Goal: Task Accomplishment & Management: Manage account settings

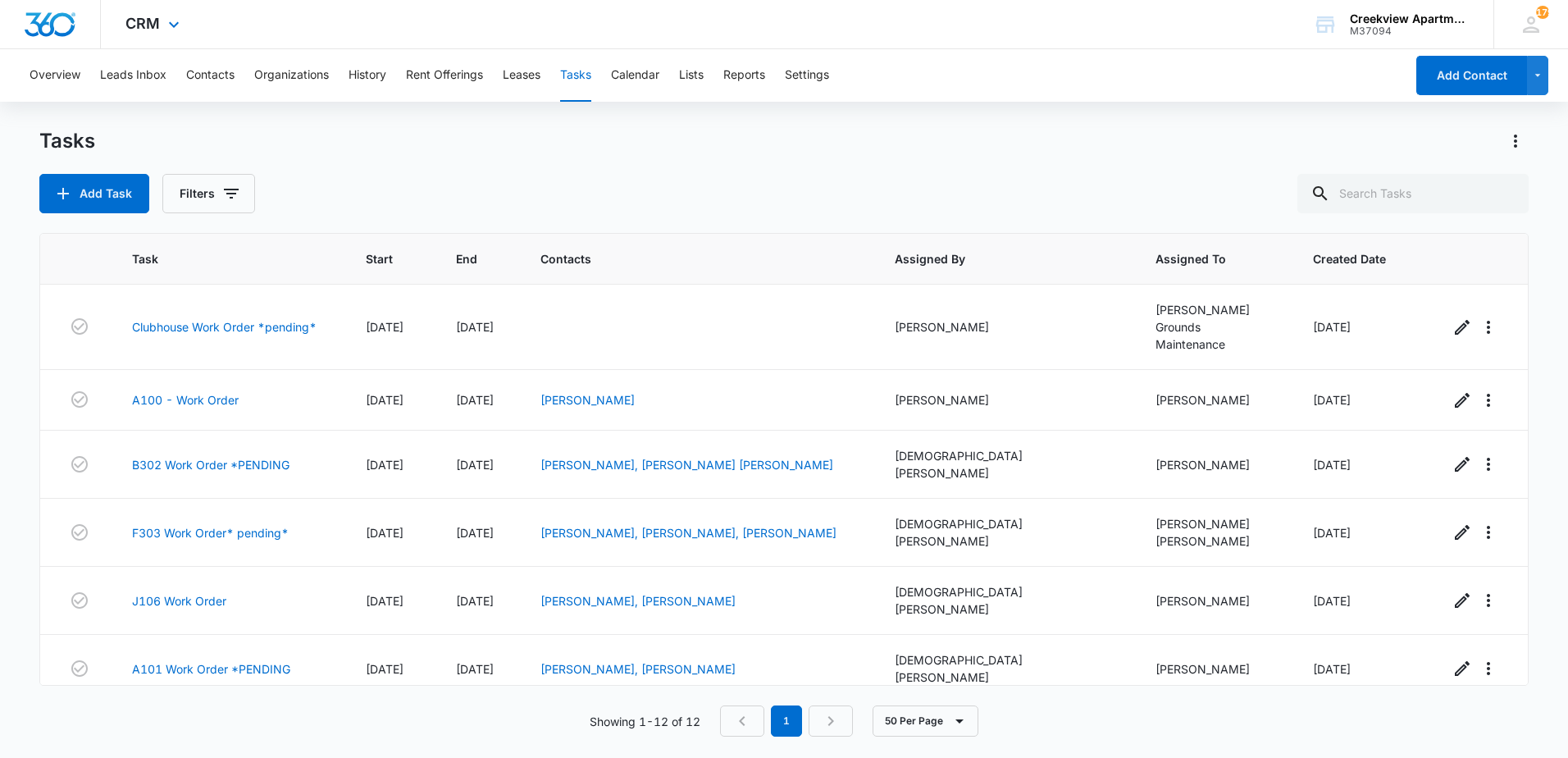
scroll to position [342, 0]
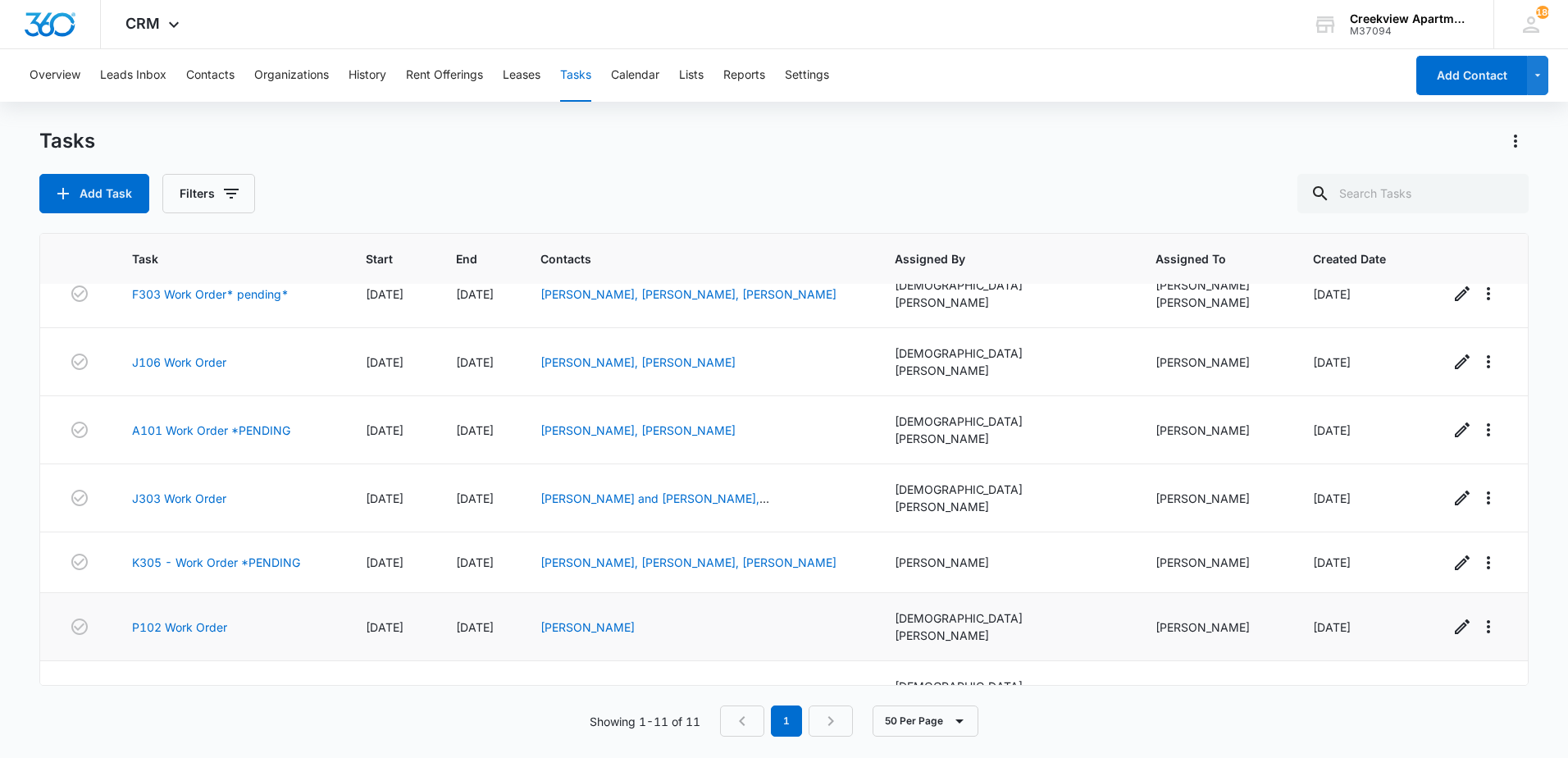
scroll to position [282, 0]
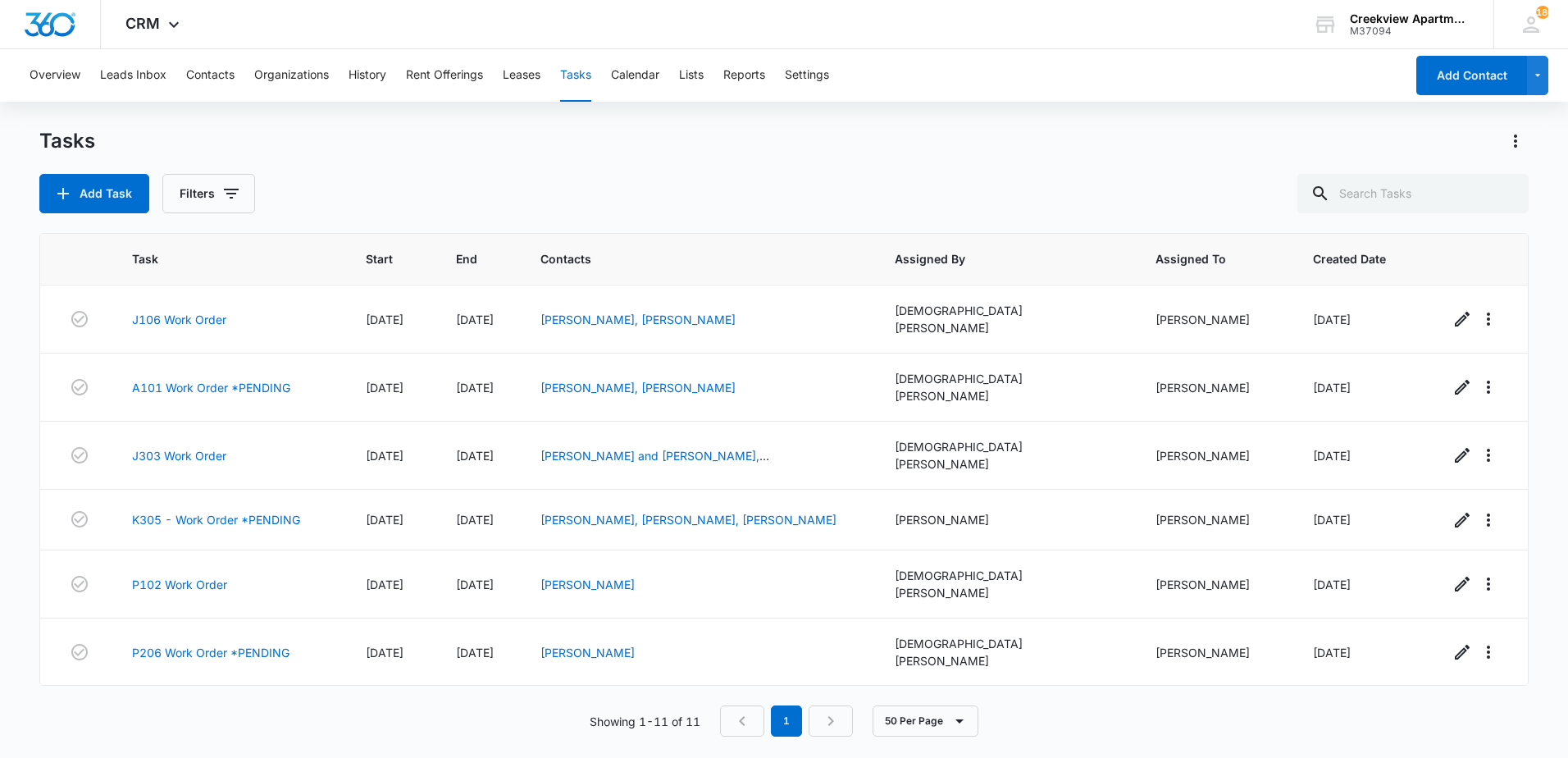
click at [160, 707] on link "C305 Work Order" at bounding box center [180, 716] width 96 height 17
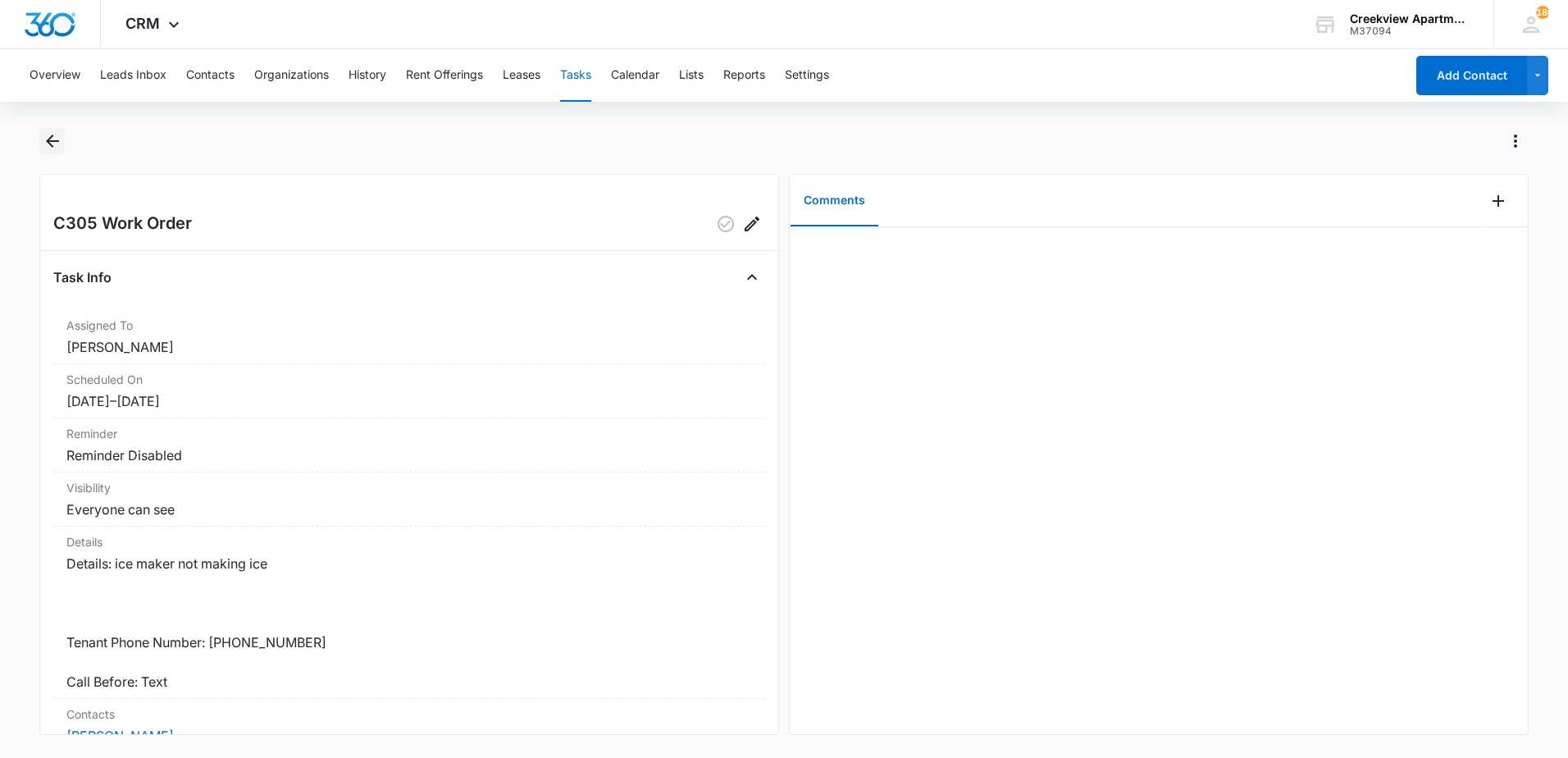
click at [47, 139] on icon "Back" at bounding box center [52, 140] width 20 height 20
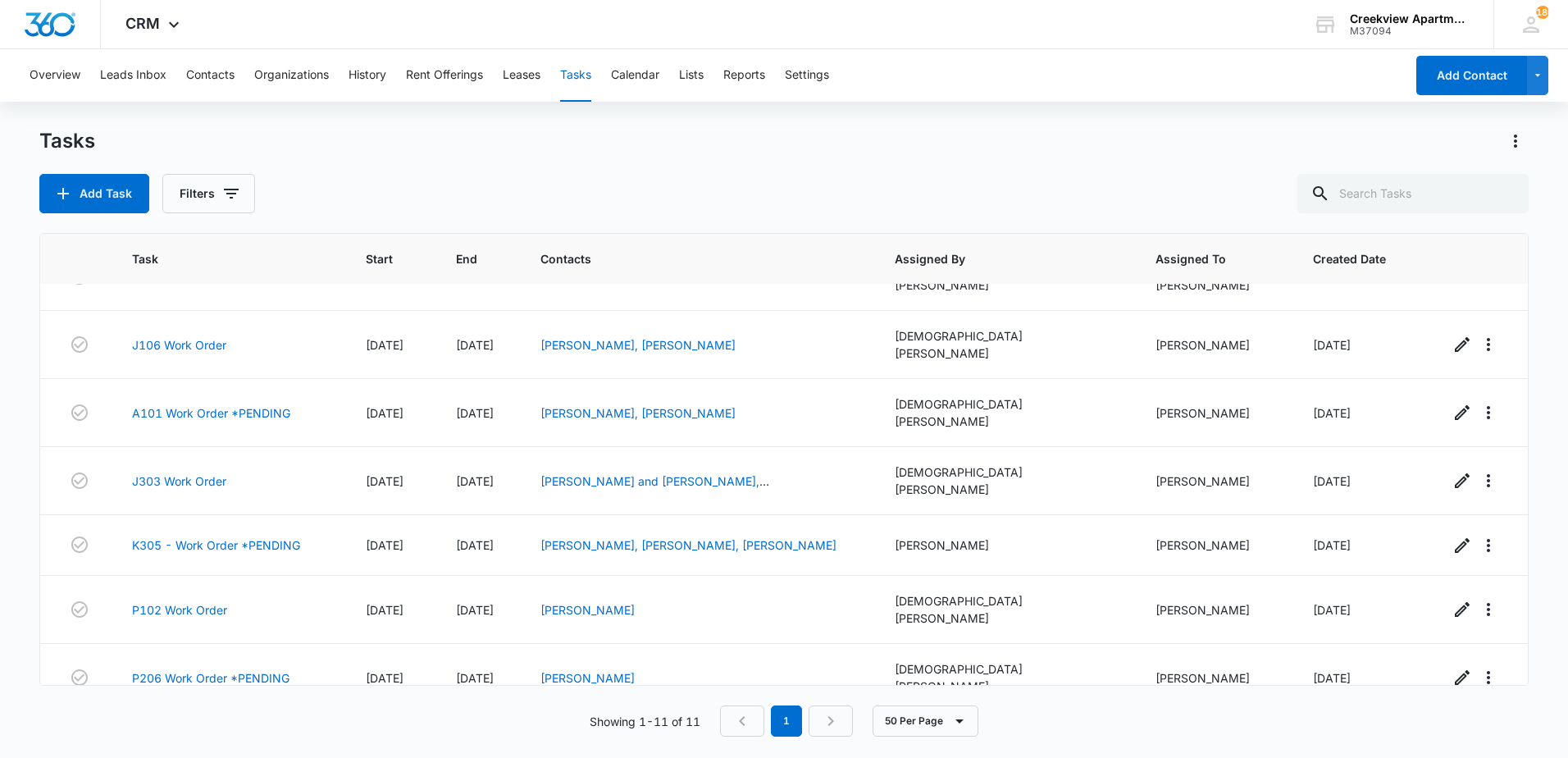
scroll to position [282, 0]
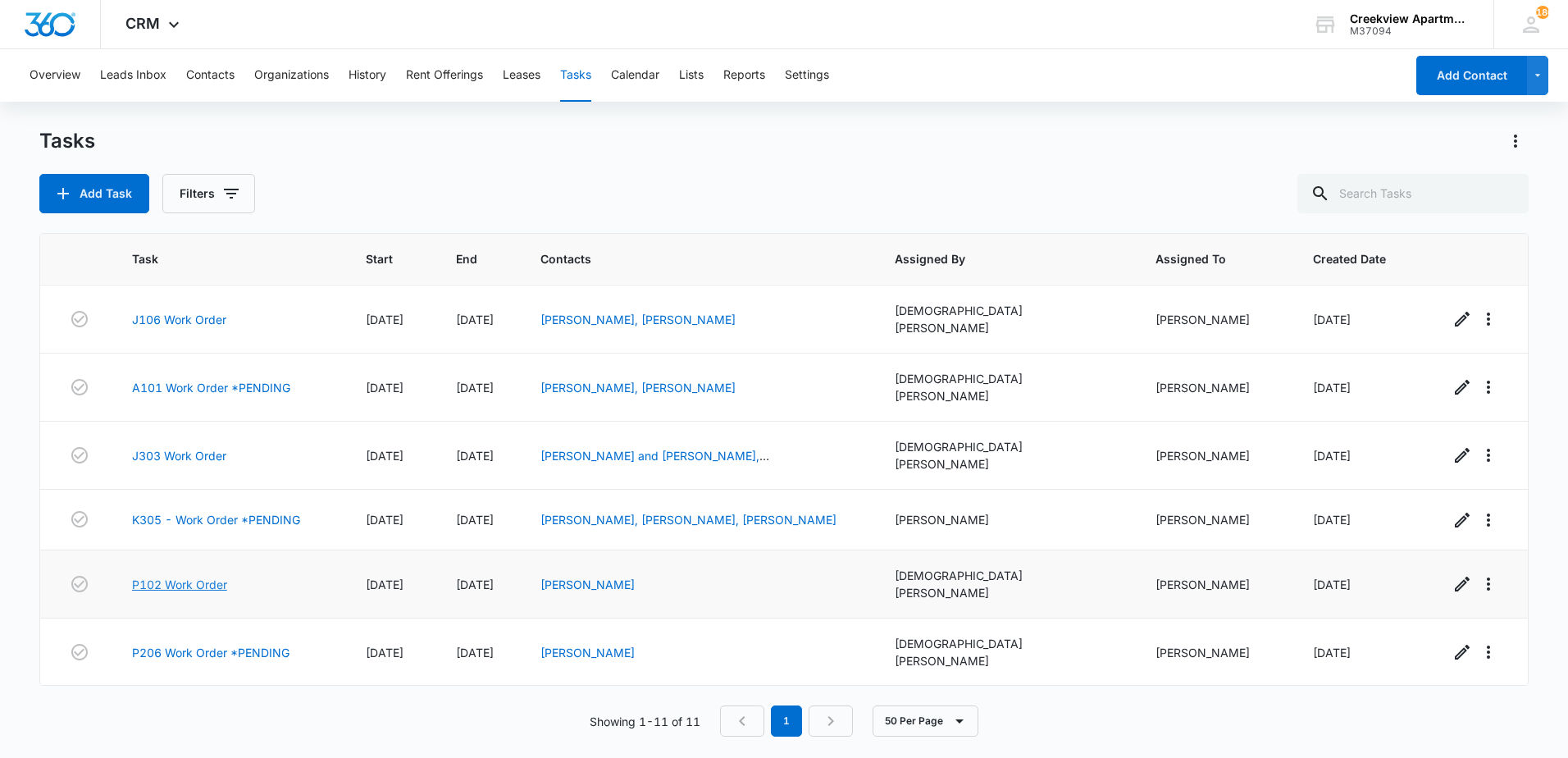
click at [209, 576] on link "P102 Work Order" at bounding box center [180, 584] width 95 height 17
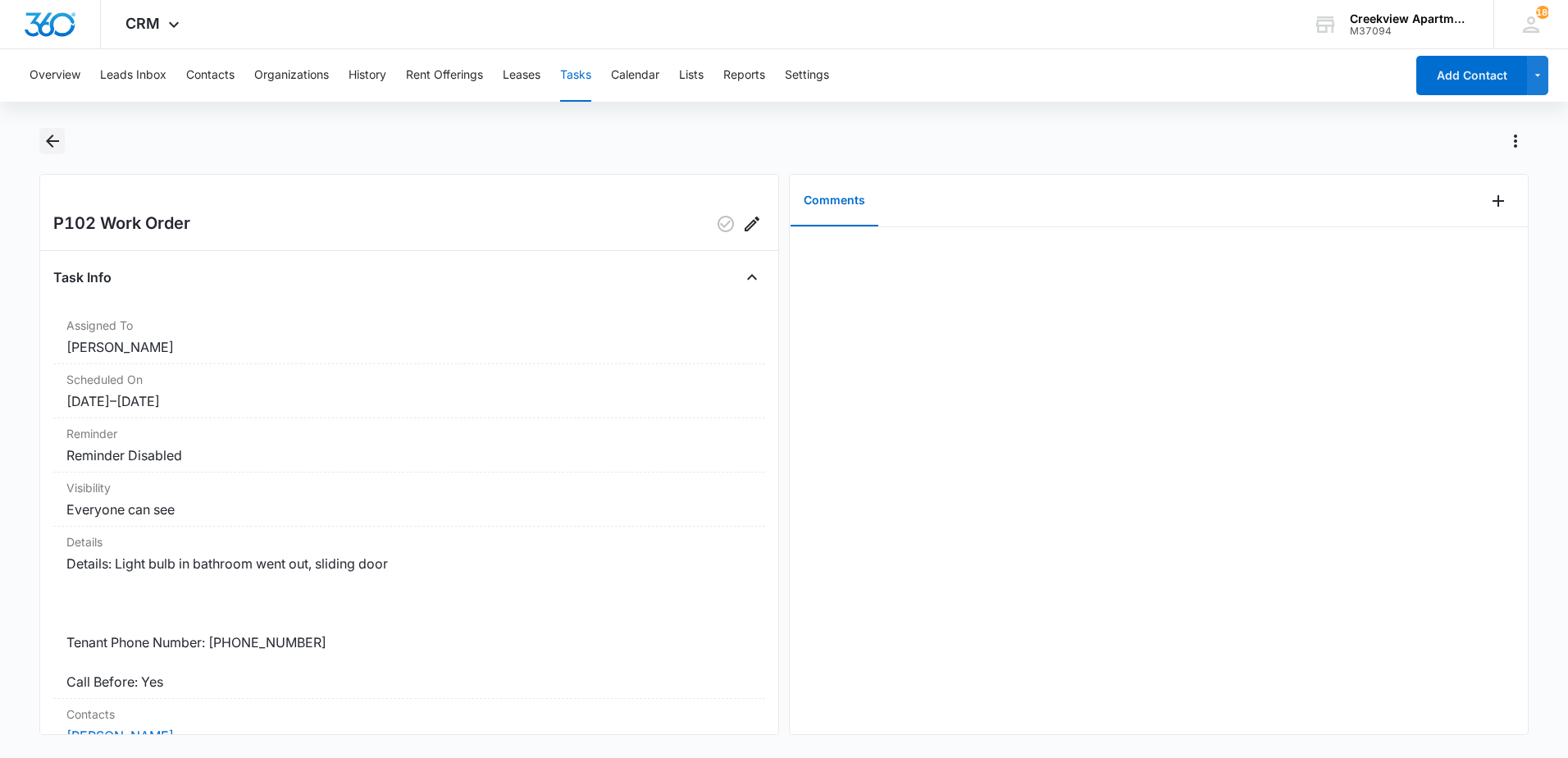
click at [51, 138] on icon "Back" at bounding box center [52, 140] width 20 height 20
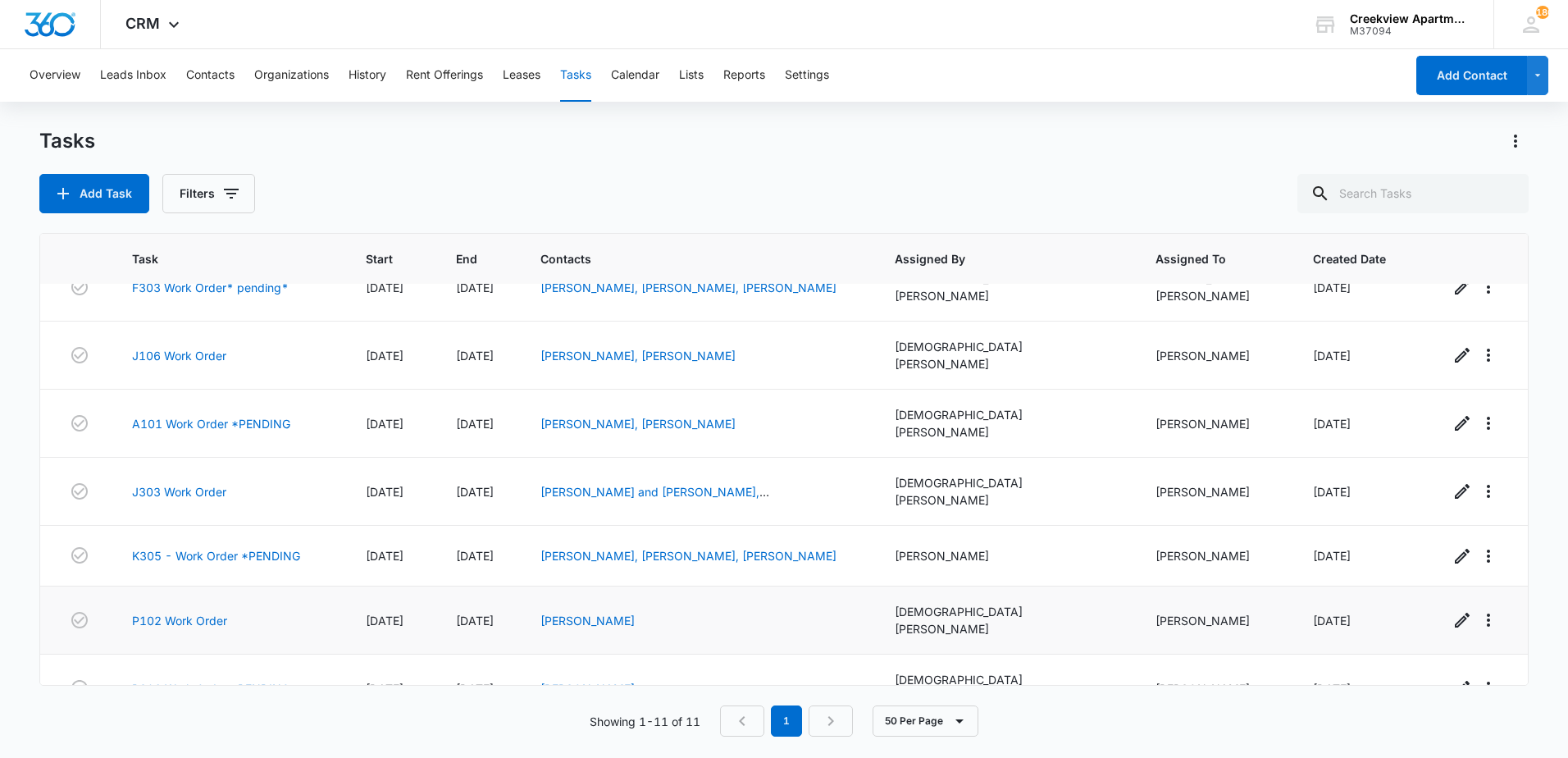
scroll to position [282, 0]
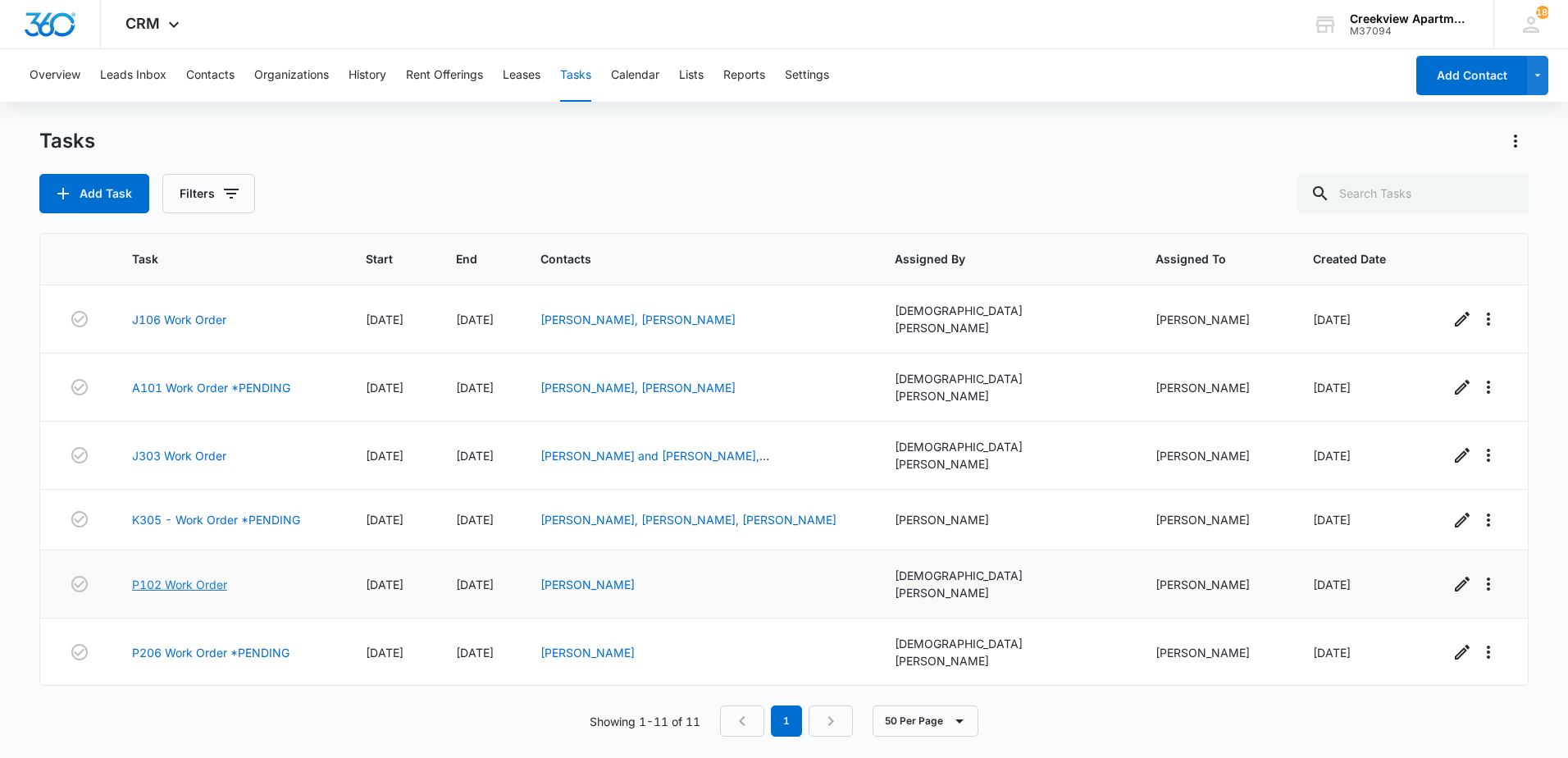
click at [226, 576] on link "P102 Work Order" at bounding box center [180, 584] width 95 height 17
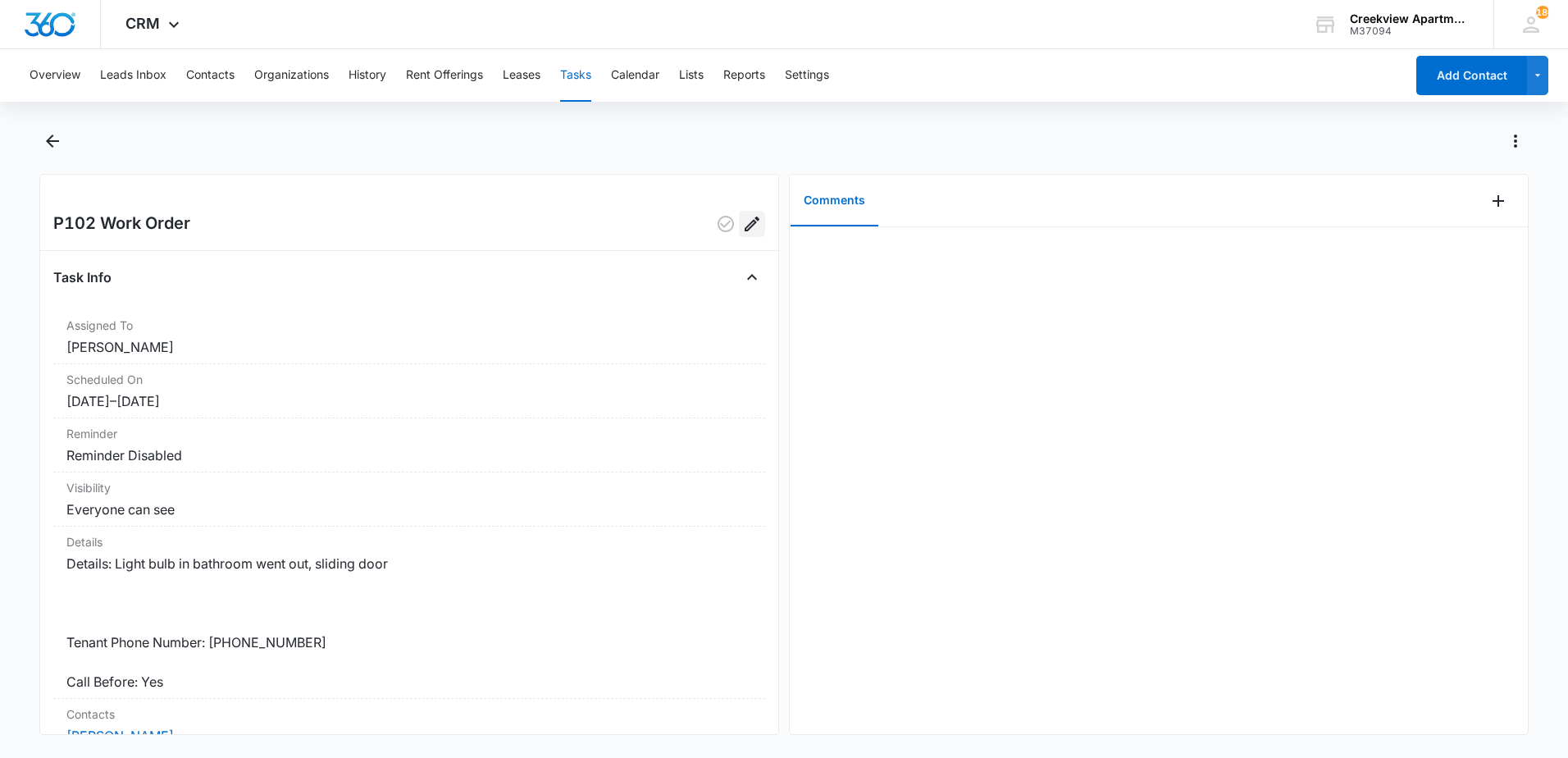
click at [748, 220] on icon "Edit" at bounding box center [751, 224] width 20 height 20
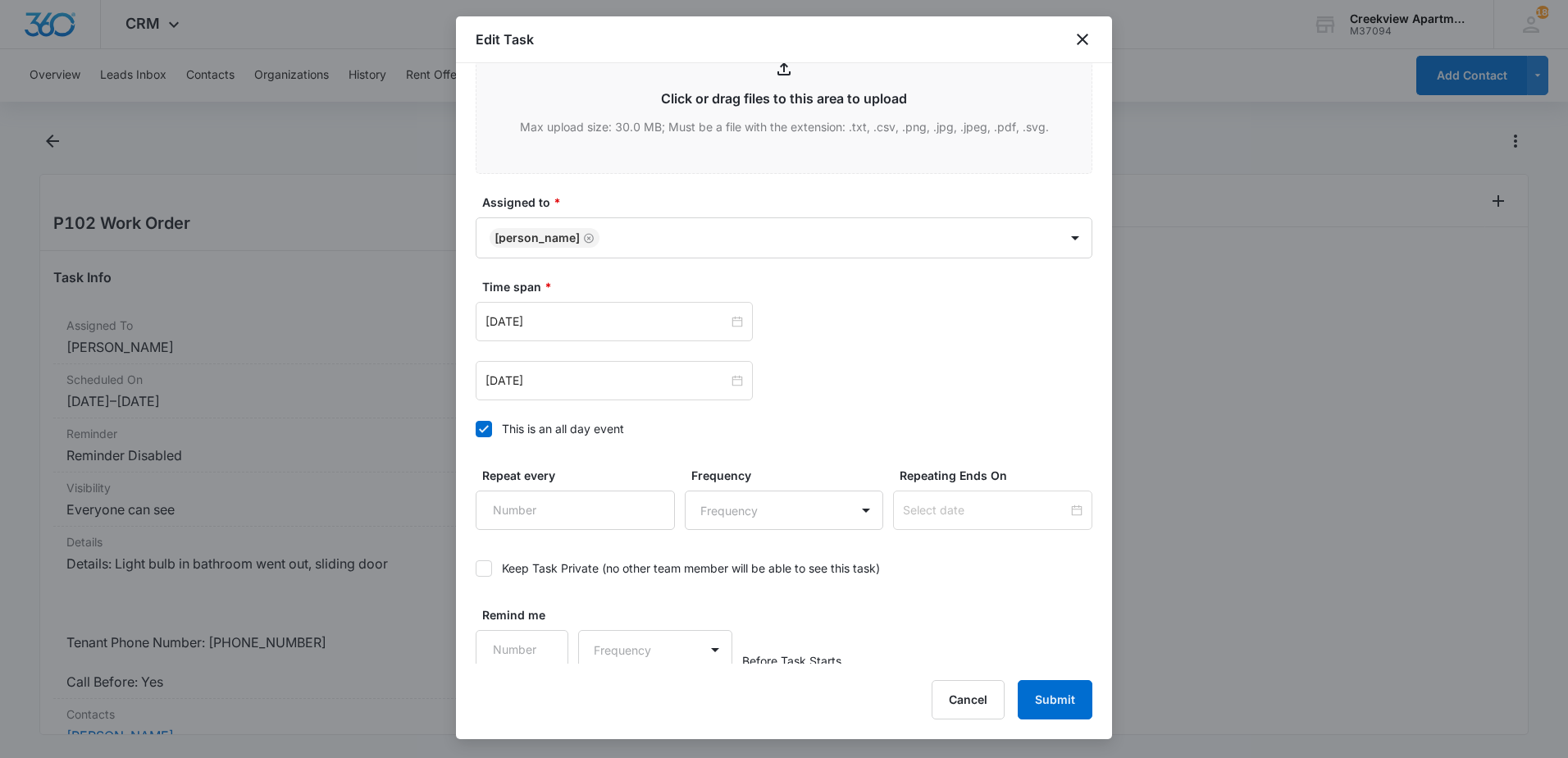
scroll to position [794, 0]
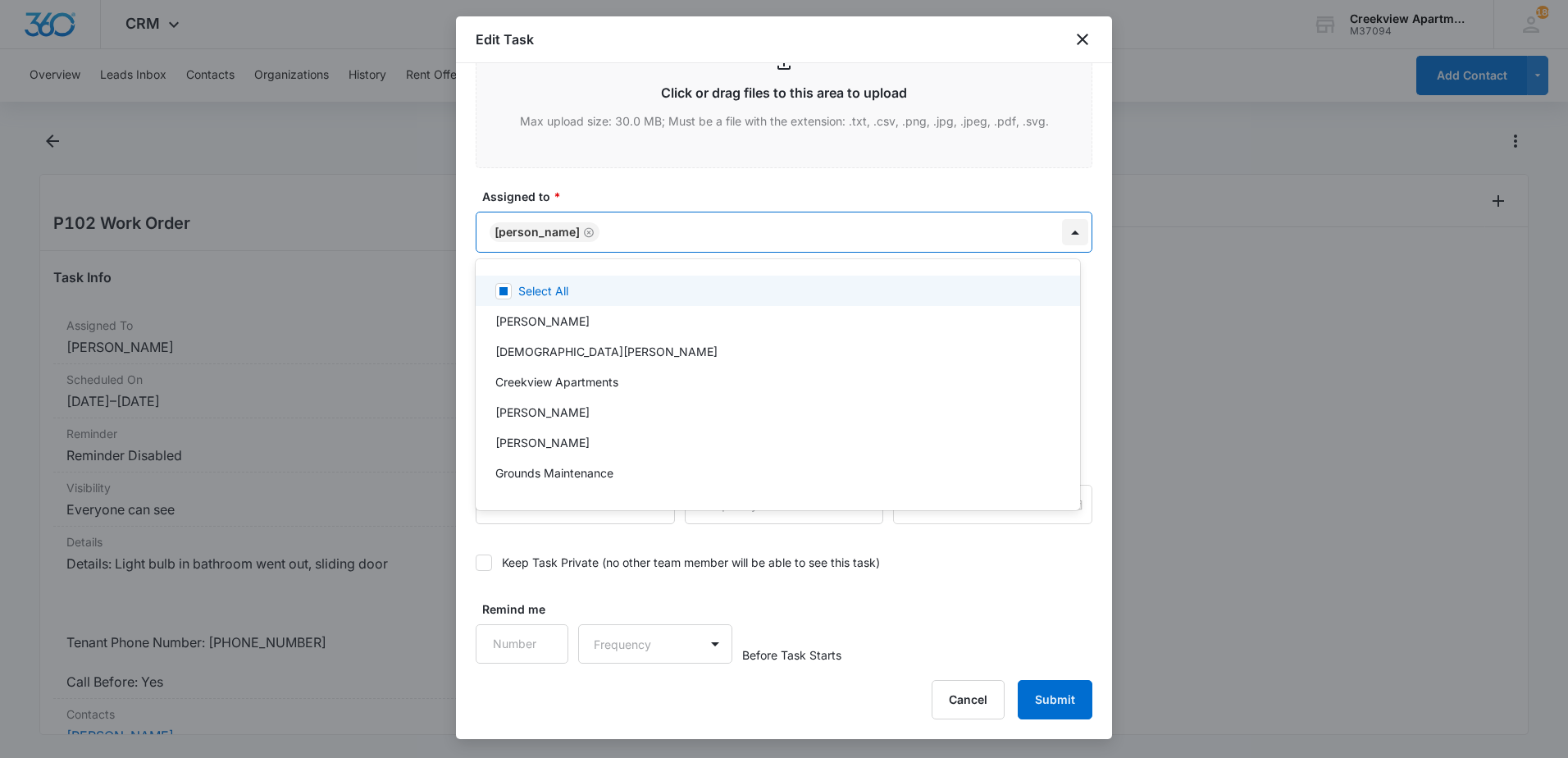
click at [1067, 233] on body "CRM Apps Reputation Websites Forms CRM Email Content Intelligence Files Brand S…" at bounding box center [784, 379] width 1568 height 758
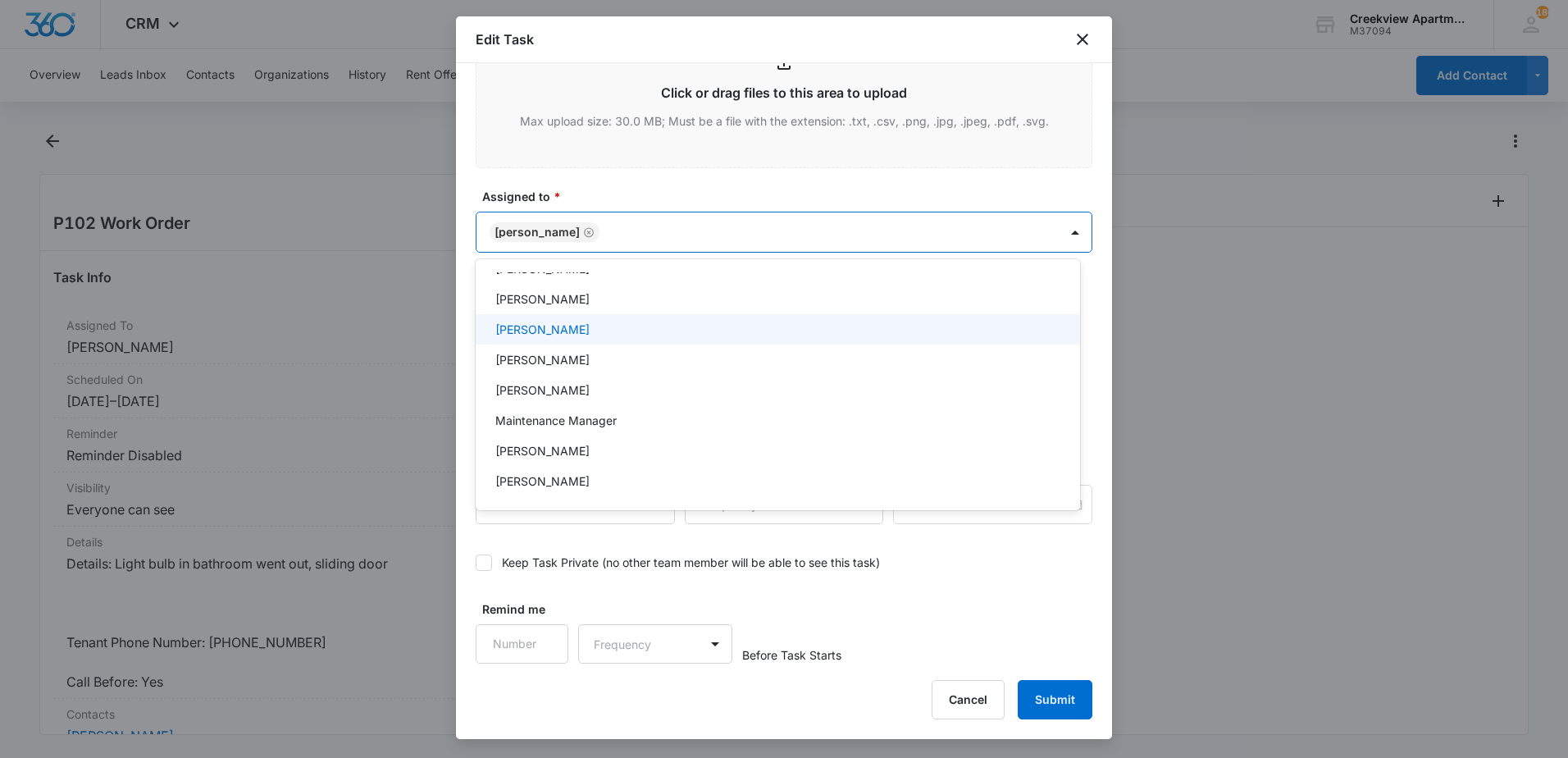
scroll to position [246, 0]
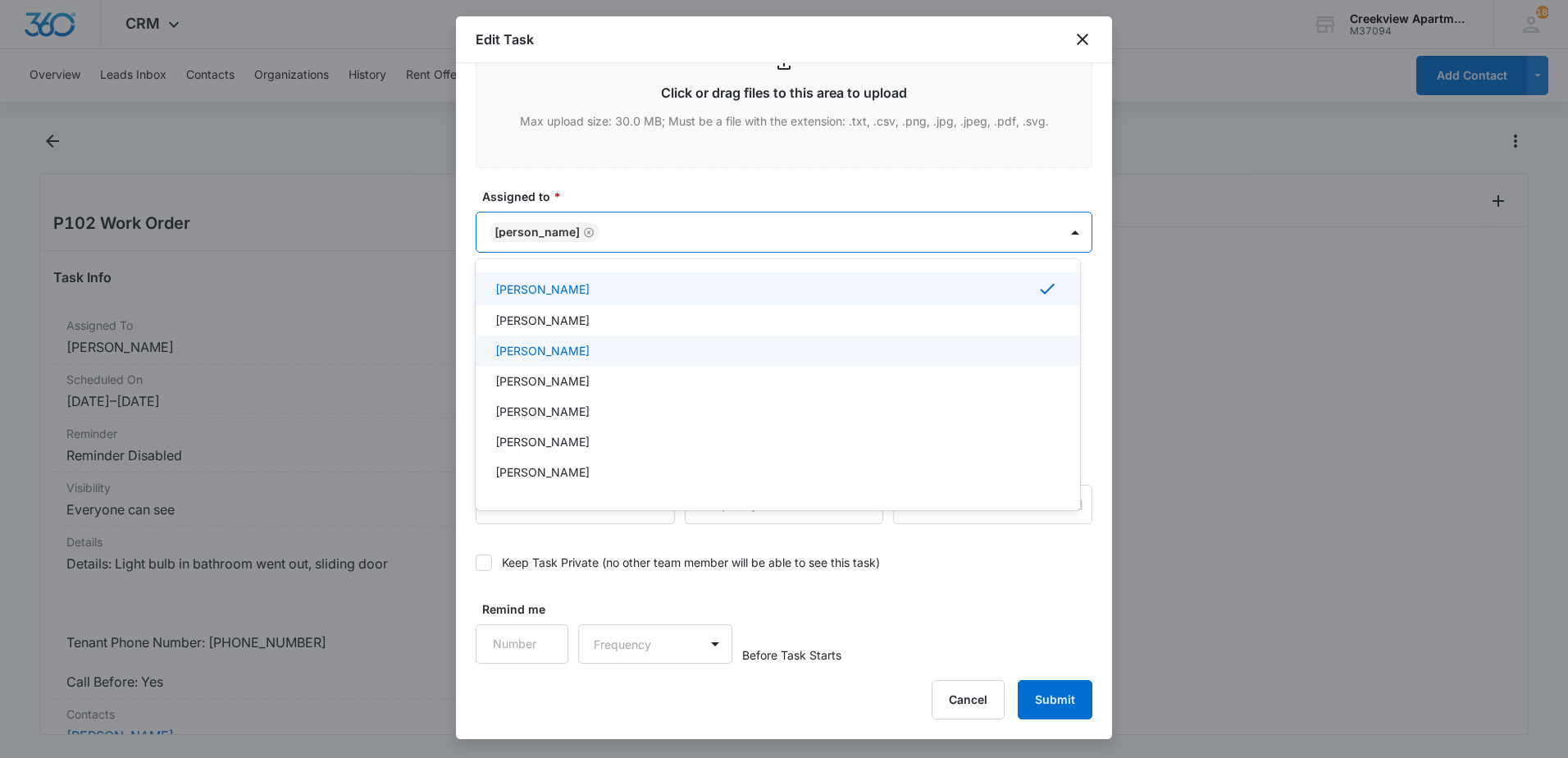
click at [619, 345] on div "Justin Higgins" at bounding box center [776, 350] width 561 height 17
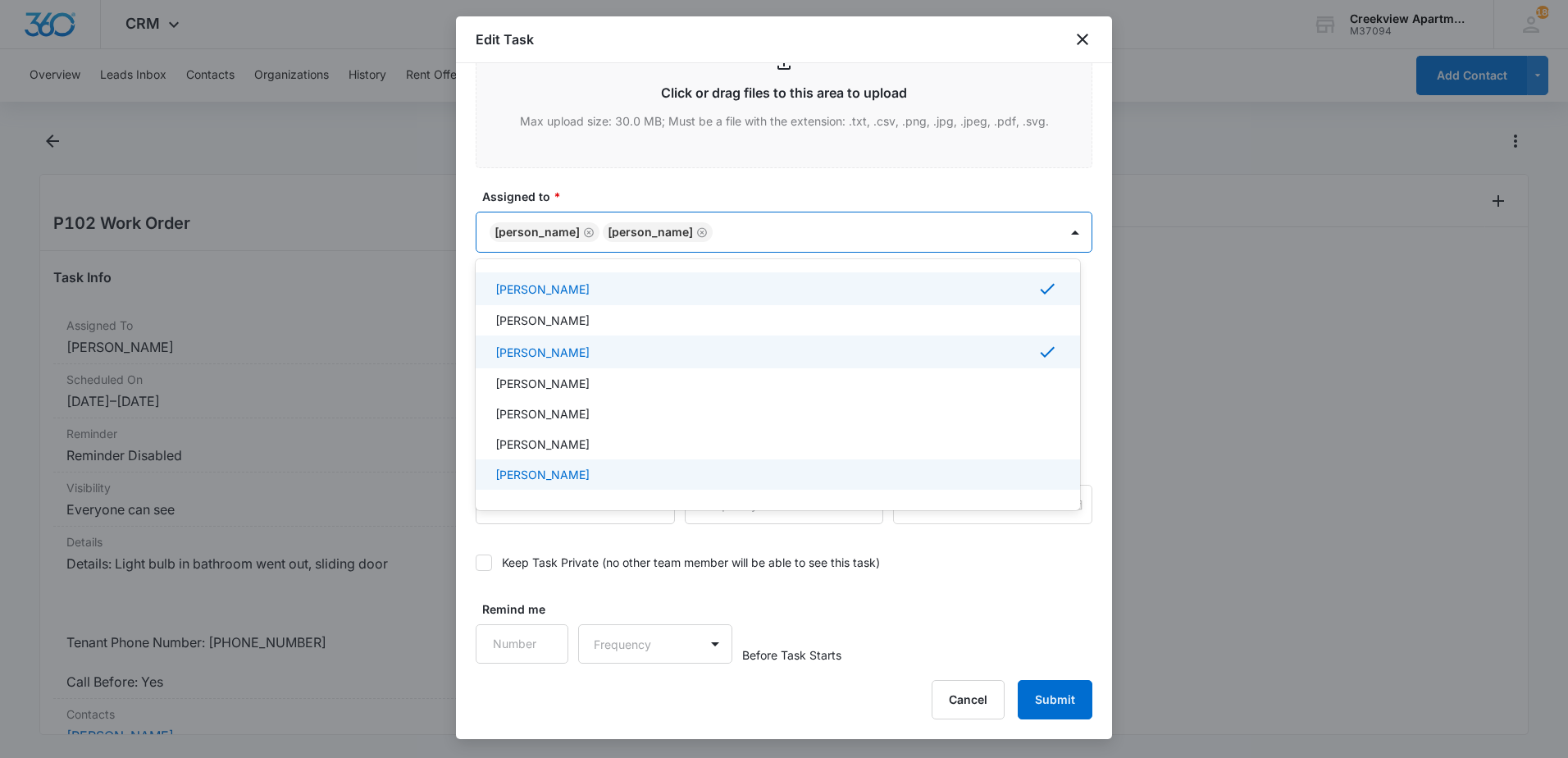
click at [1078, 699] on div at bounding box center [784, 379] width 1568 height 758
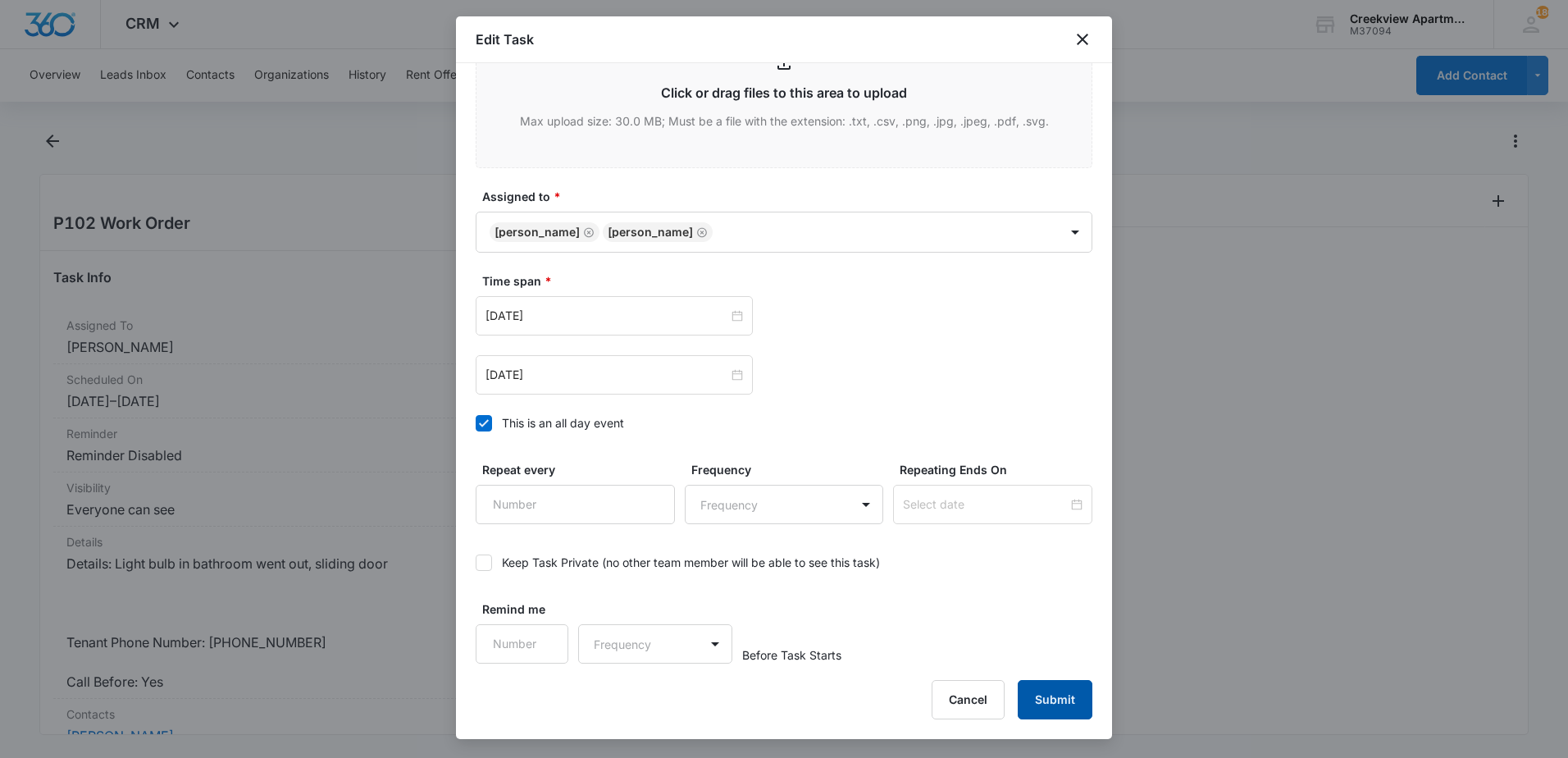
click at [1077, 696] on button "Submit" at bounding box center [1055, 699] width 75 height 39
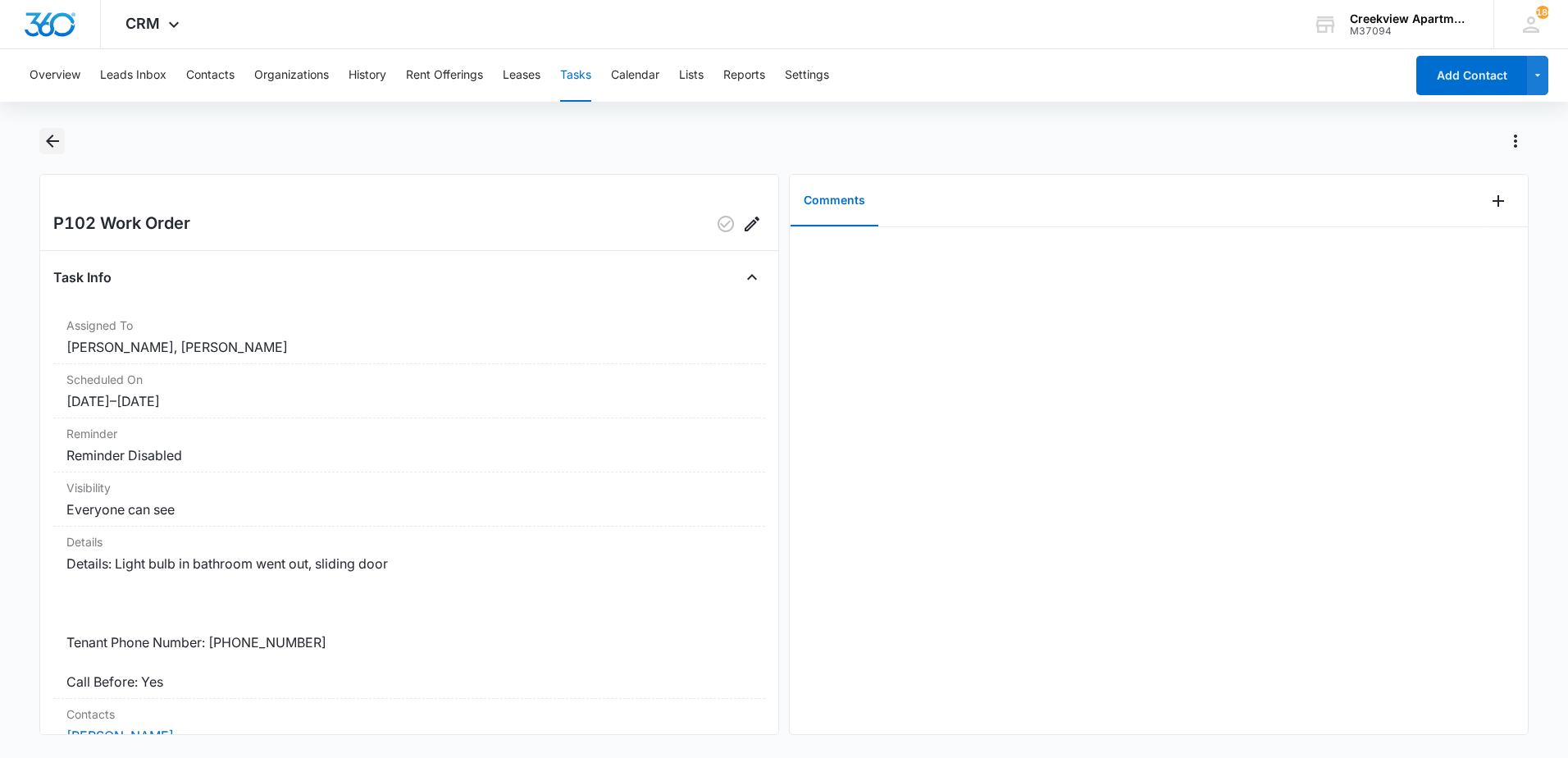
click at [50, 142] on icon "Back" at bounding box center [52, 141] width 13 height 13
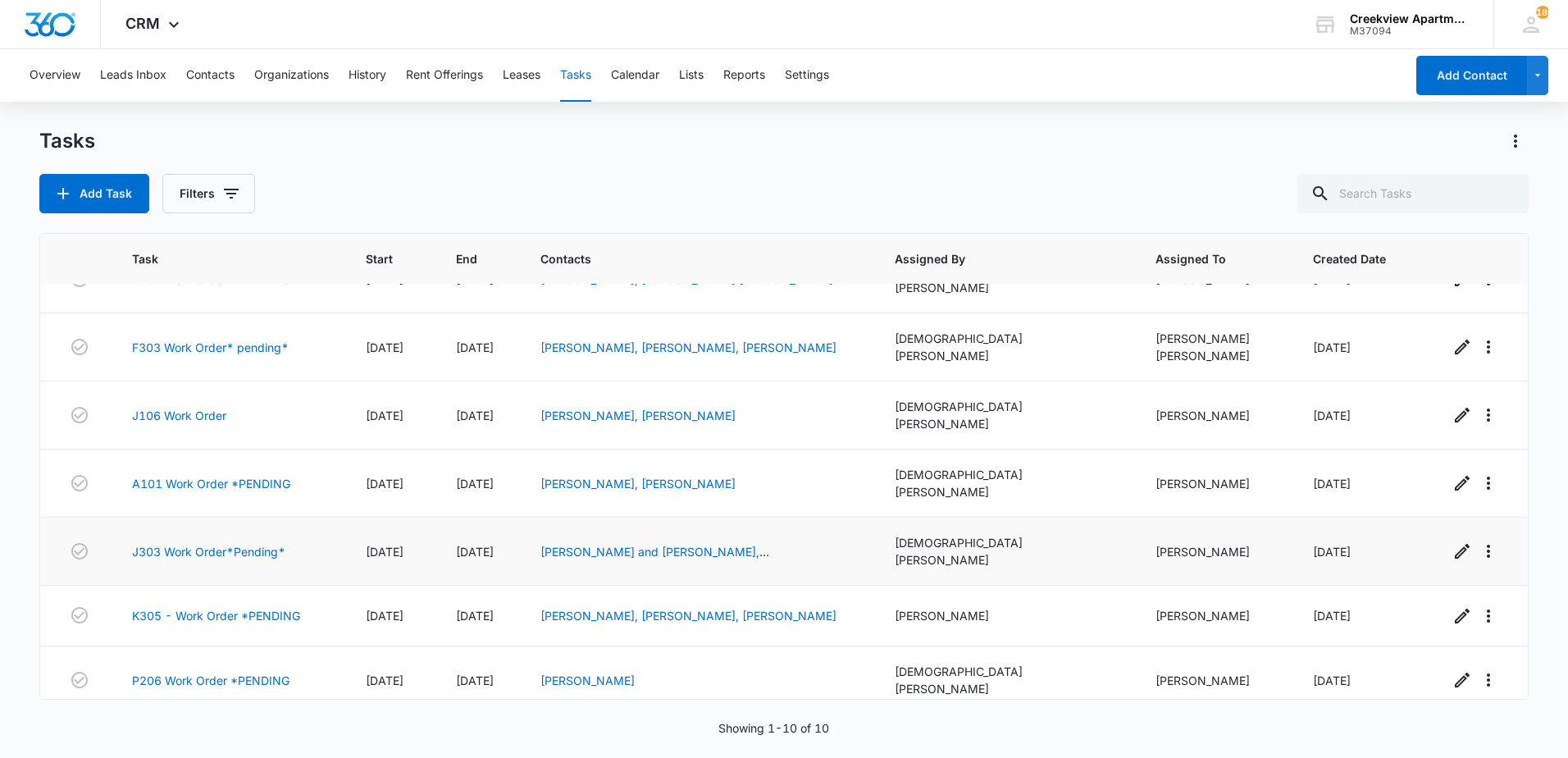
scroll to position [207, 0]
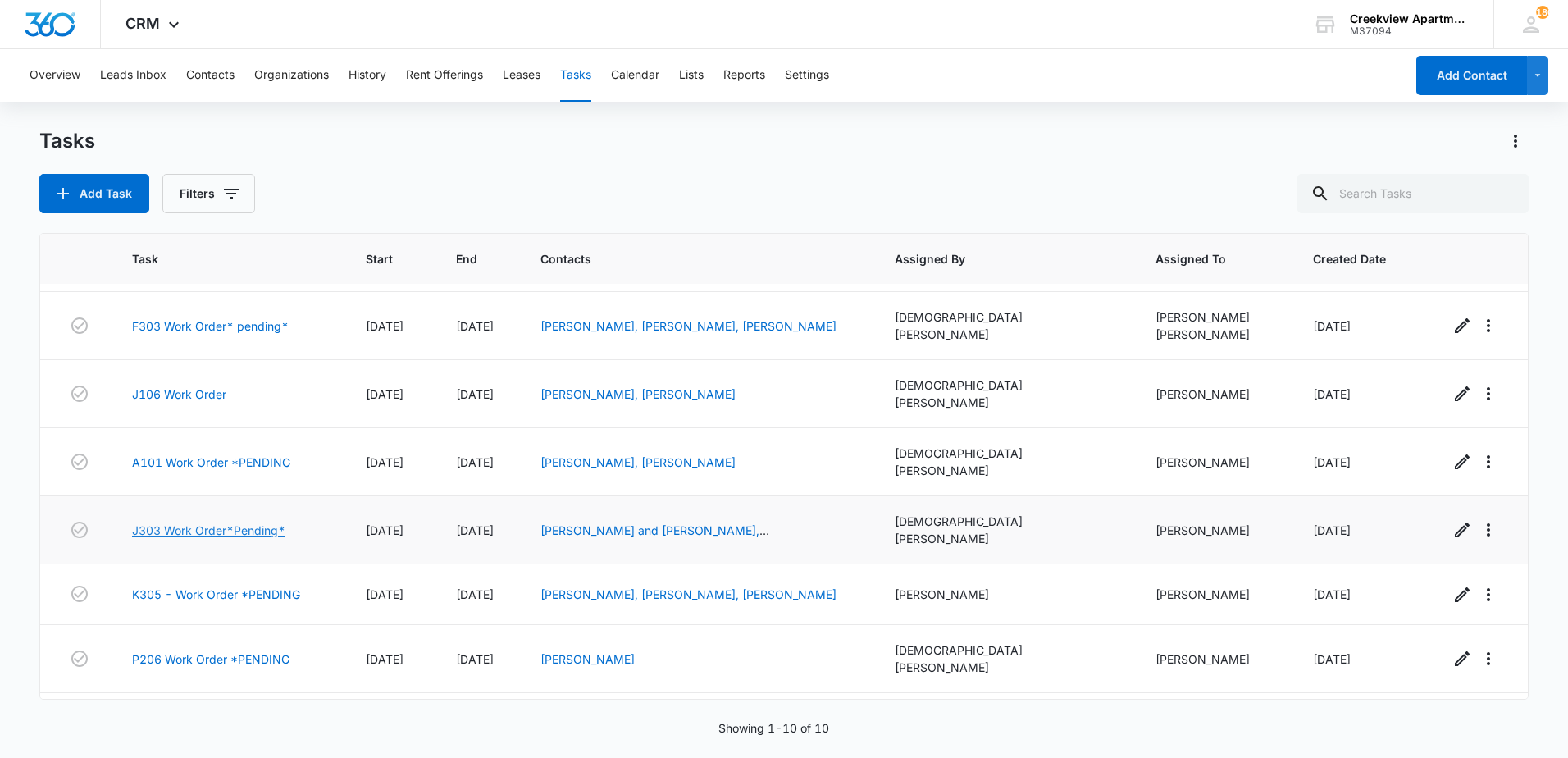
click at [201, 521] on link "J303 Work Order*Pending*" at bounding box center [209, 530] width 153 height 17
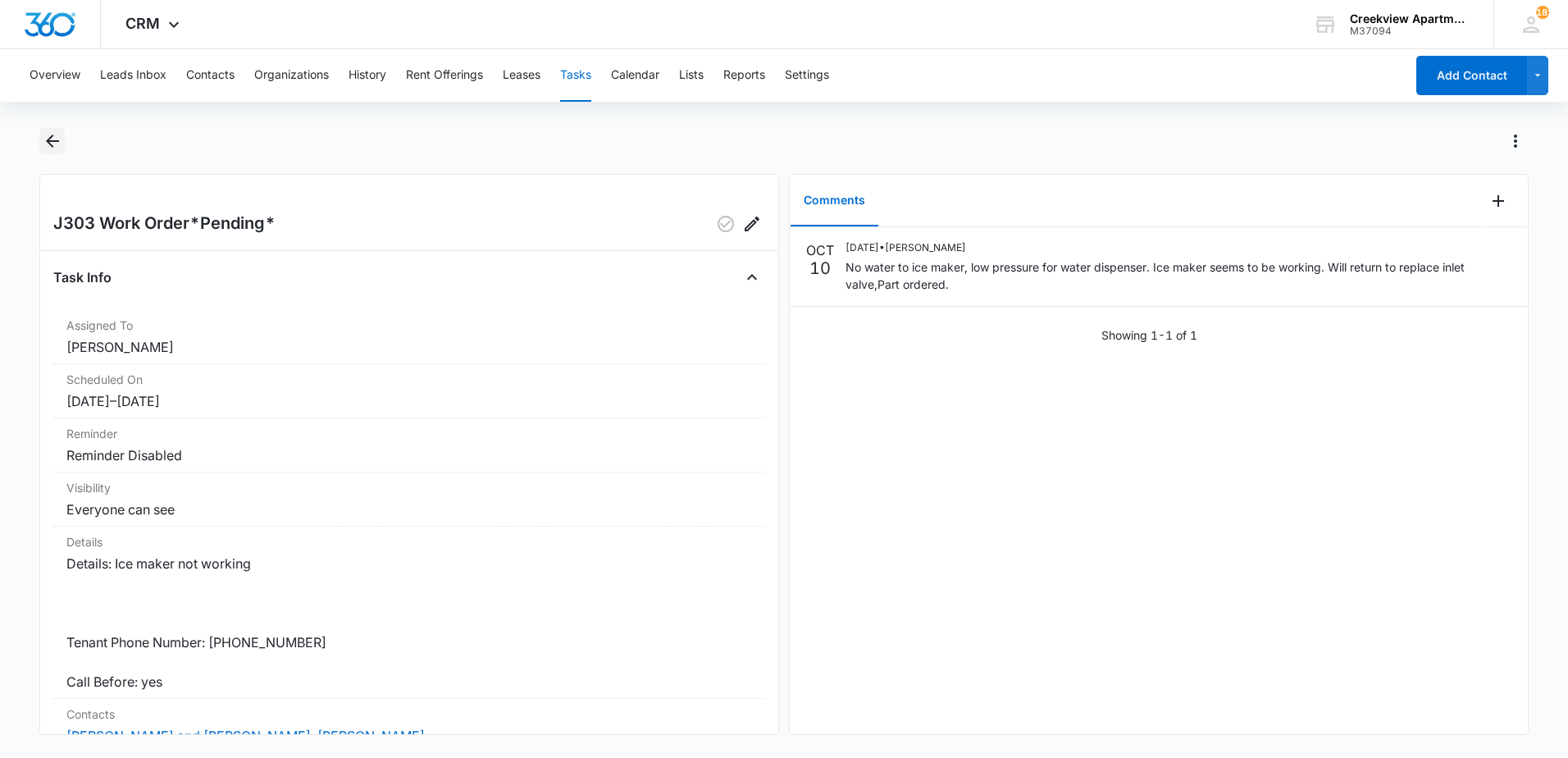
click at [55, 140] on icon "Back" at bounding box center [52, 141] width 13 height 13
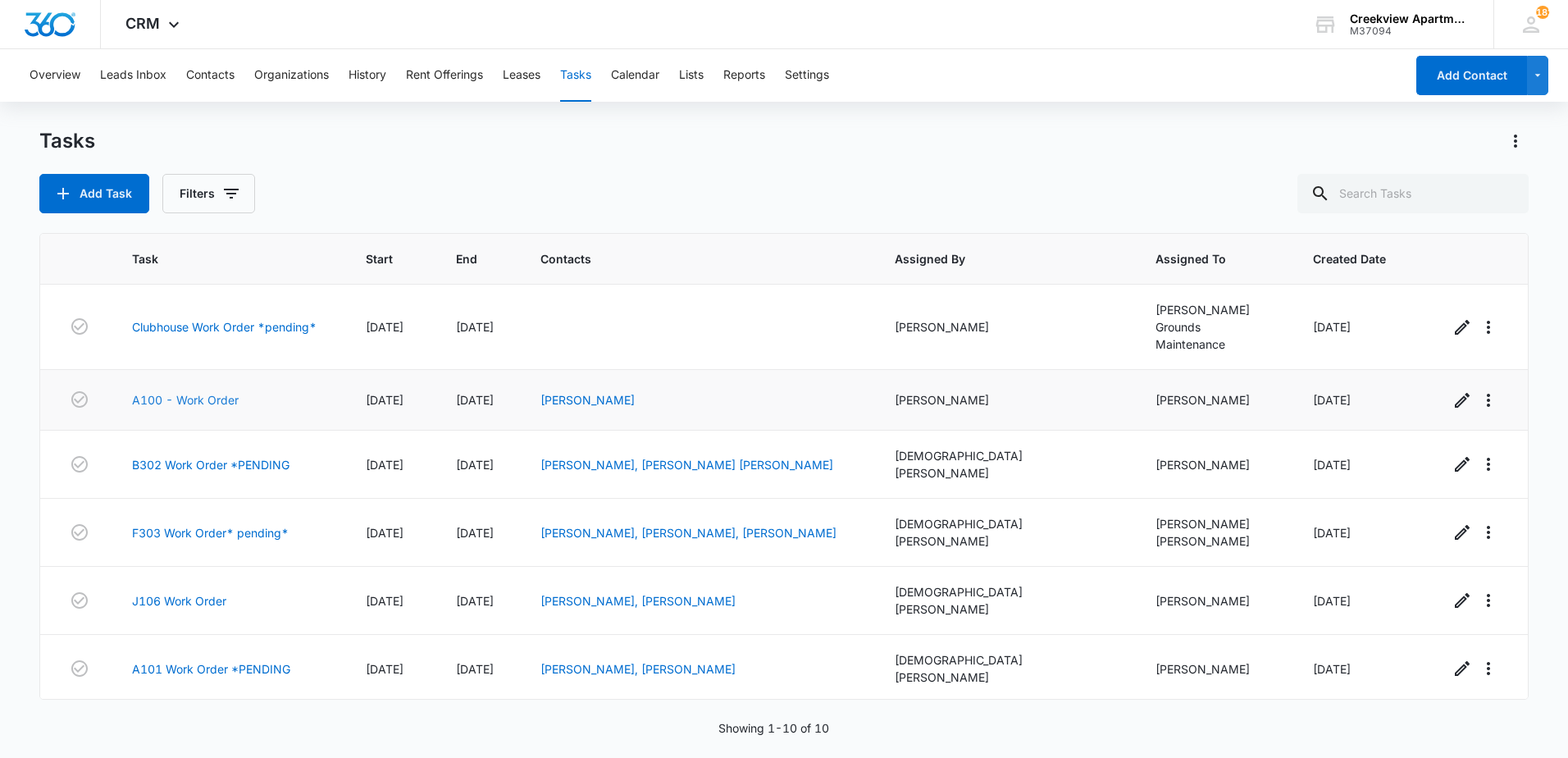
scroll to position [207, 0]
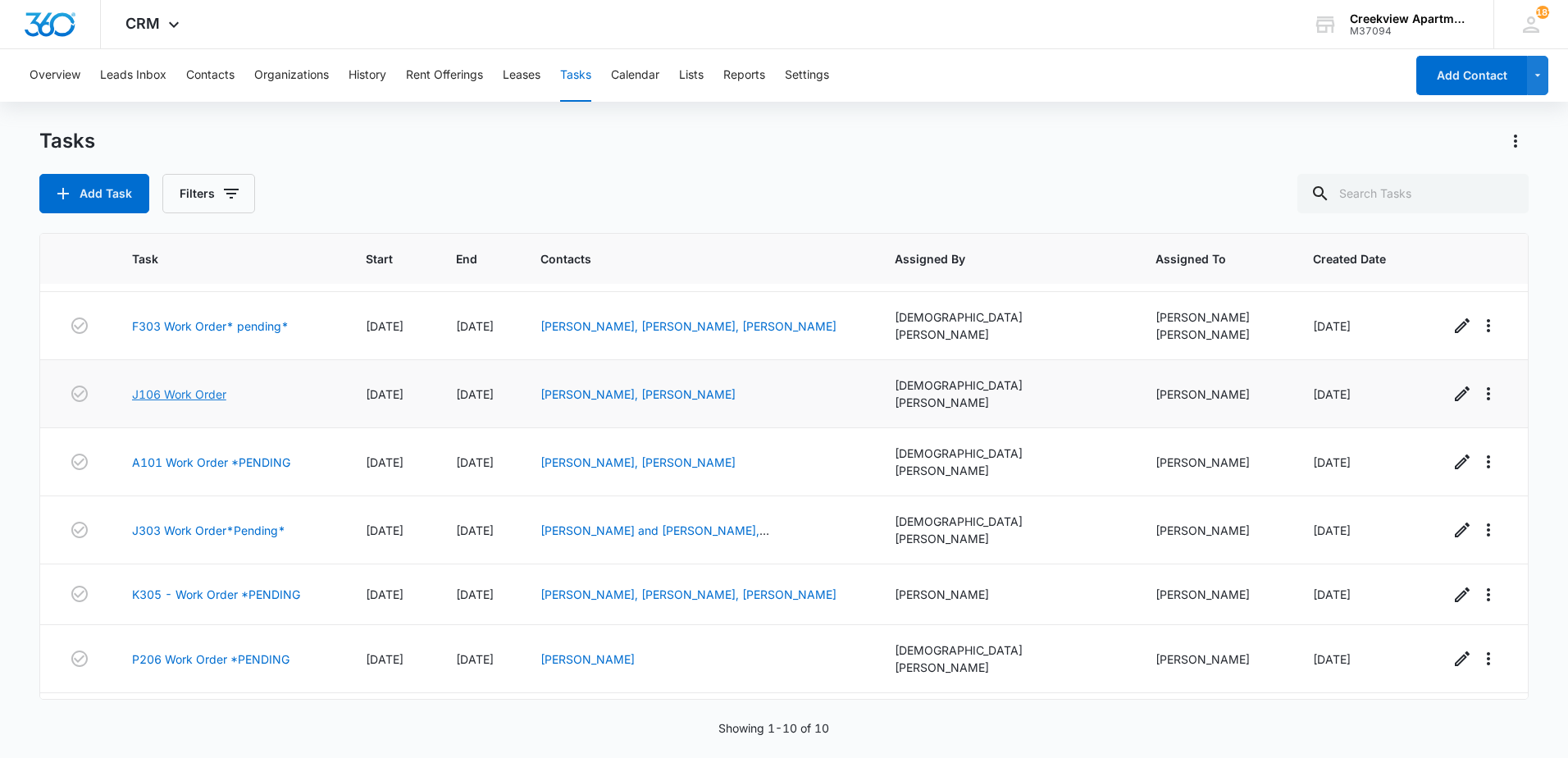
click at [162, 386] on link "J106 Work Order" at bounding box center [179, 394] width 94 height 17
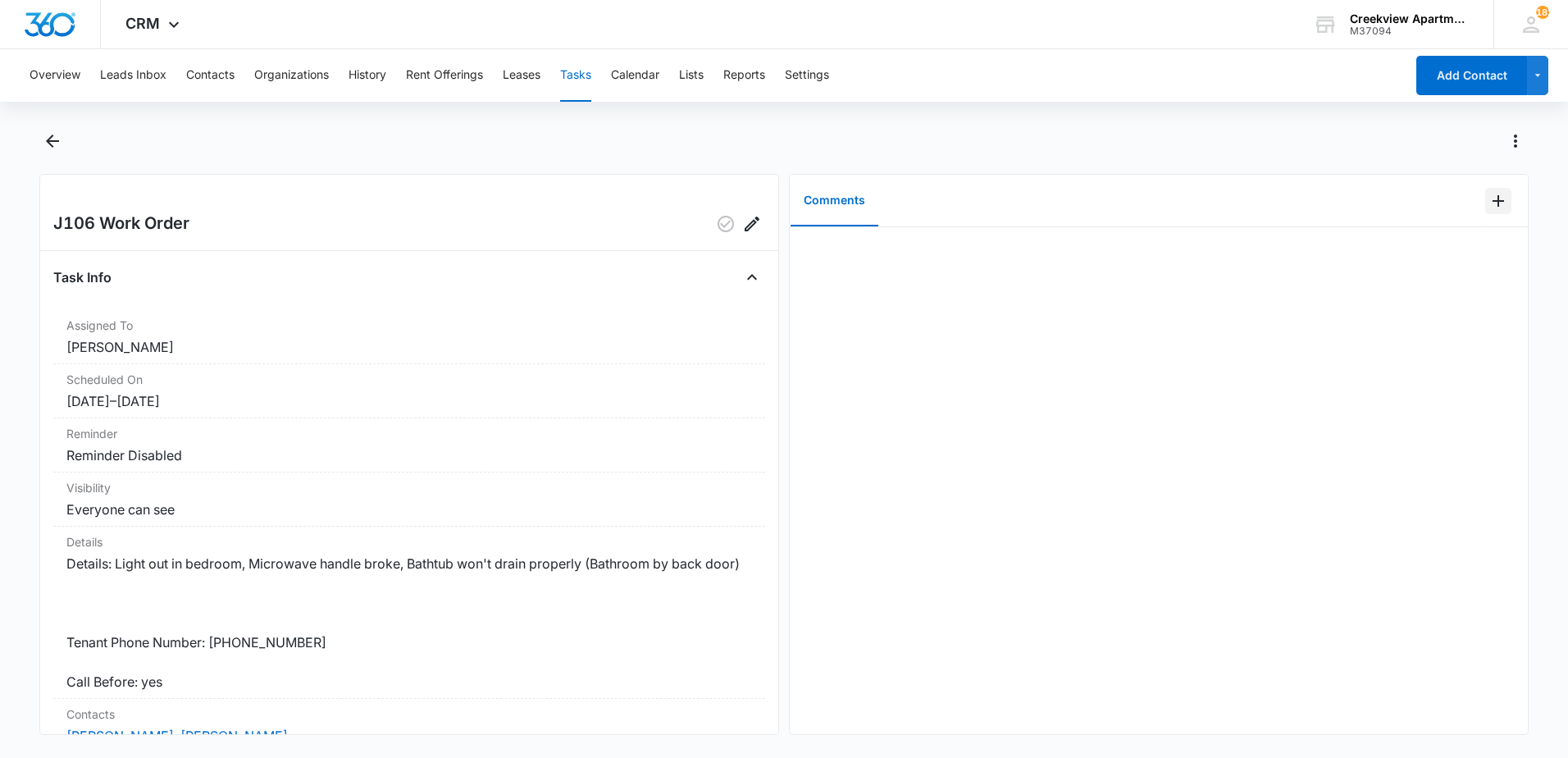
click at [1485, 211] on button "Add Comment" at bounding box center [1498, 201] width 26 height 26
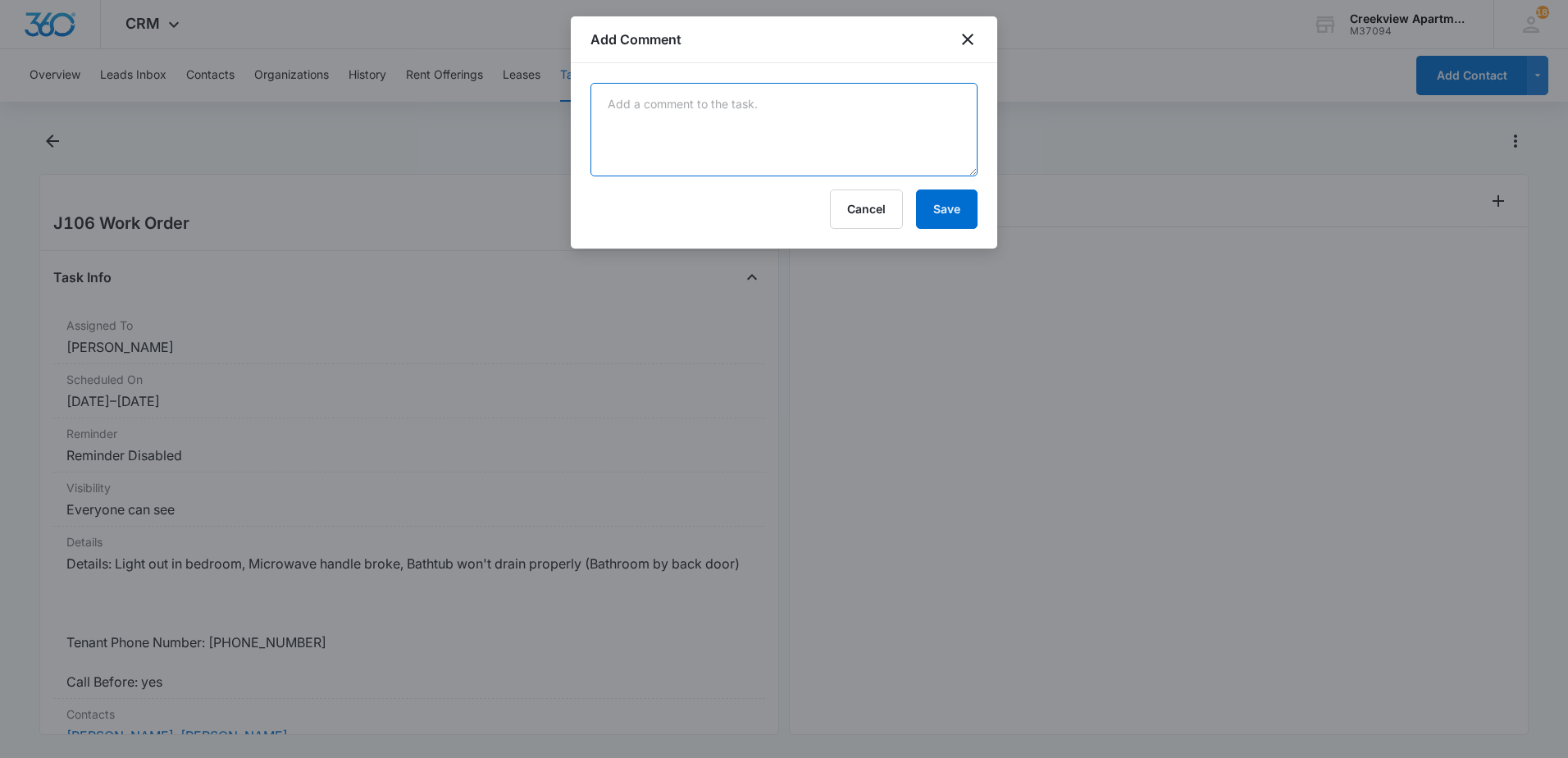
click at [753, 95] on textarea at bounding box center [784, 130] width 387 height 94
type textarea "Waiting on microwaves."
click at [958, 203] on button "Save" at bounding box center [947, 209] width 62 height 39
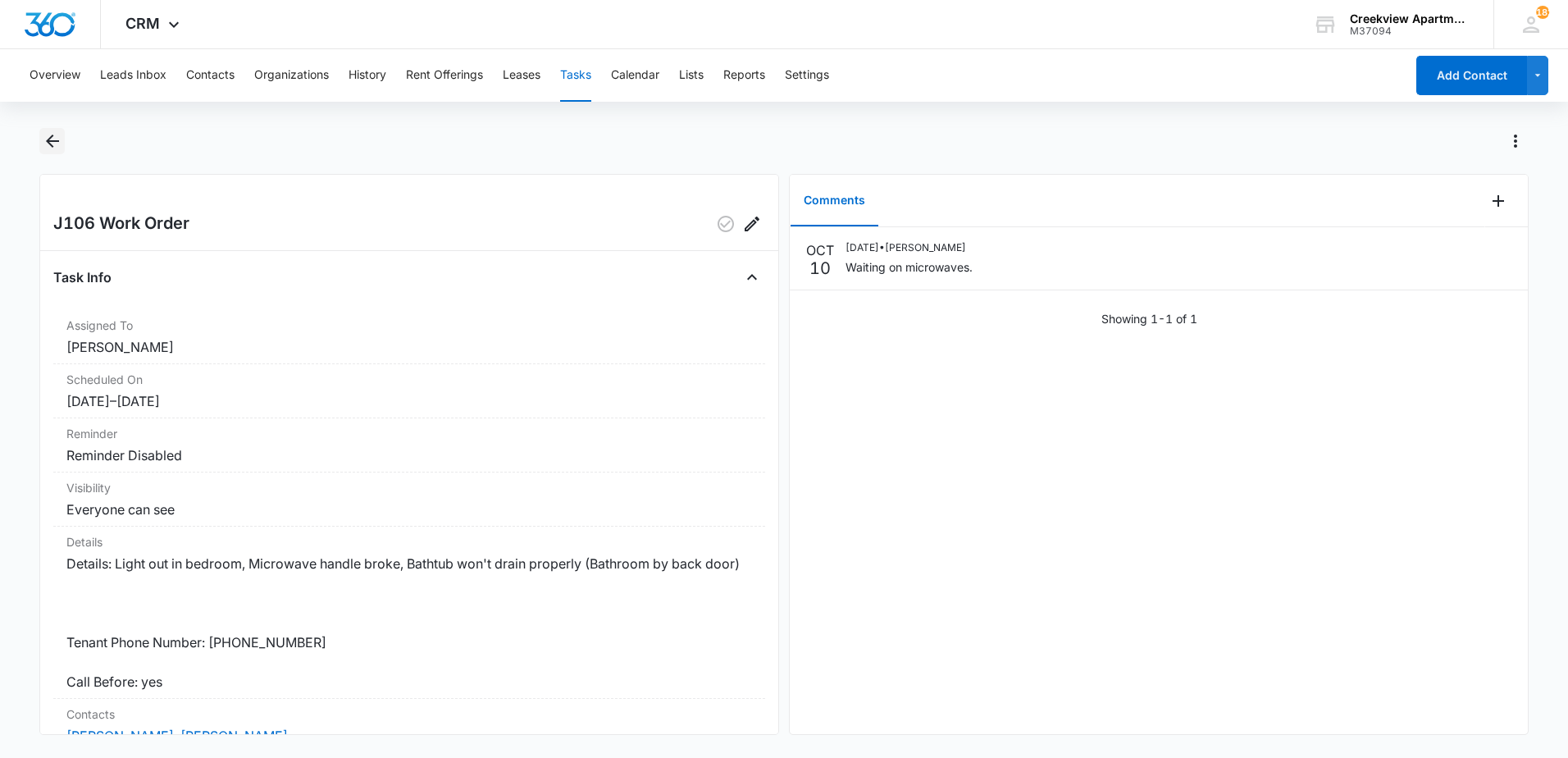
click at [52, 139] on icon "Back" at bounding box center [52, 140] width 20 height 20
